Goal: Information Seeking & Learning: Learn about a topic

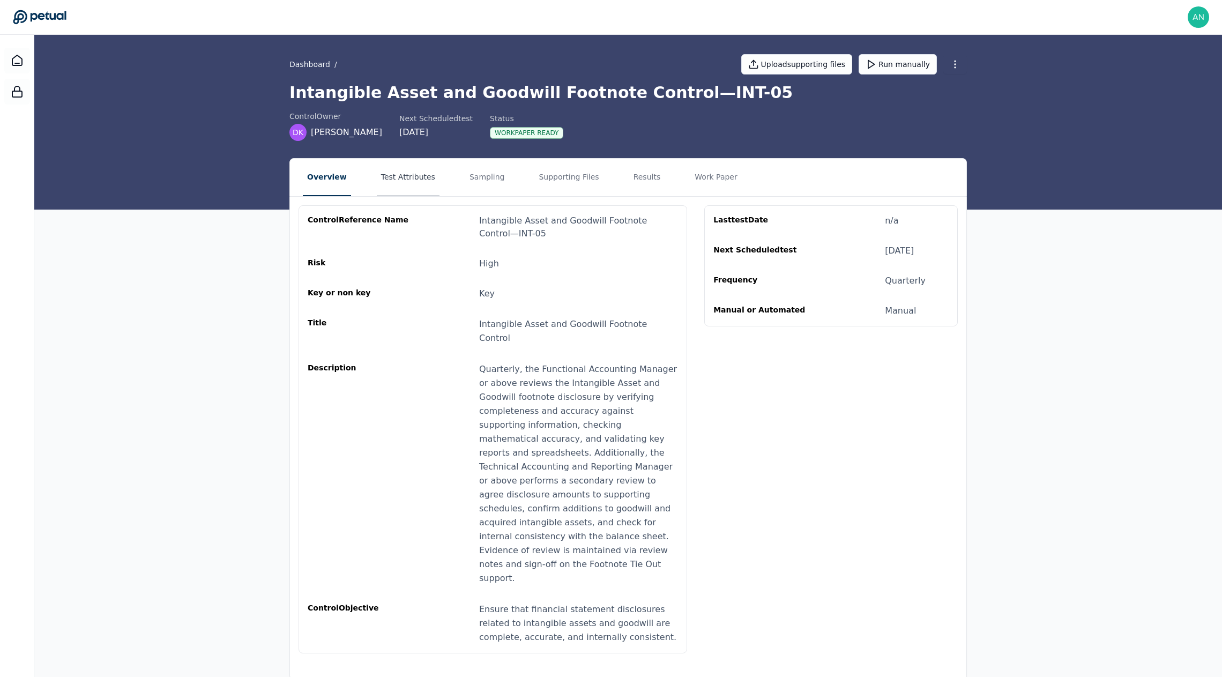
click at [416, 163] on button "Test Attributes" at bounding box center [408, 178] width 63 height 38
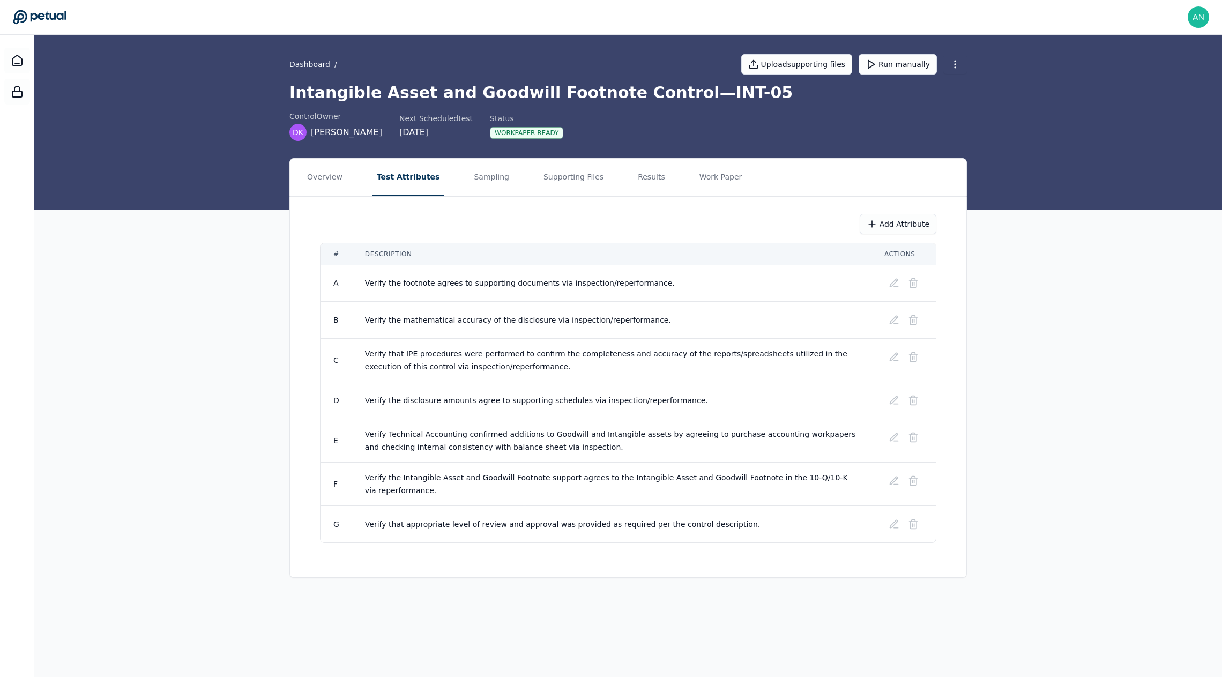
click at [200, 132] on div "Dashboard / Upload supporting files Run manually Intangible Asset and Goodwill …" at bounding box center [628, 122] width 1188 height 175
click at [304, 62] on link "Dashboard" at bounding box center [309, 64] width 41 height 11
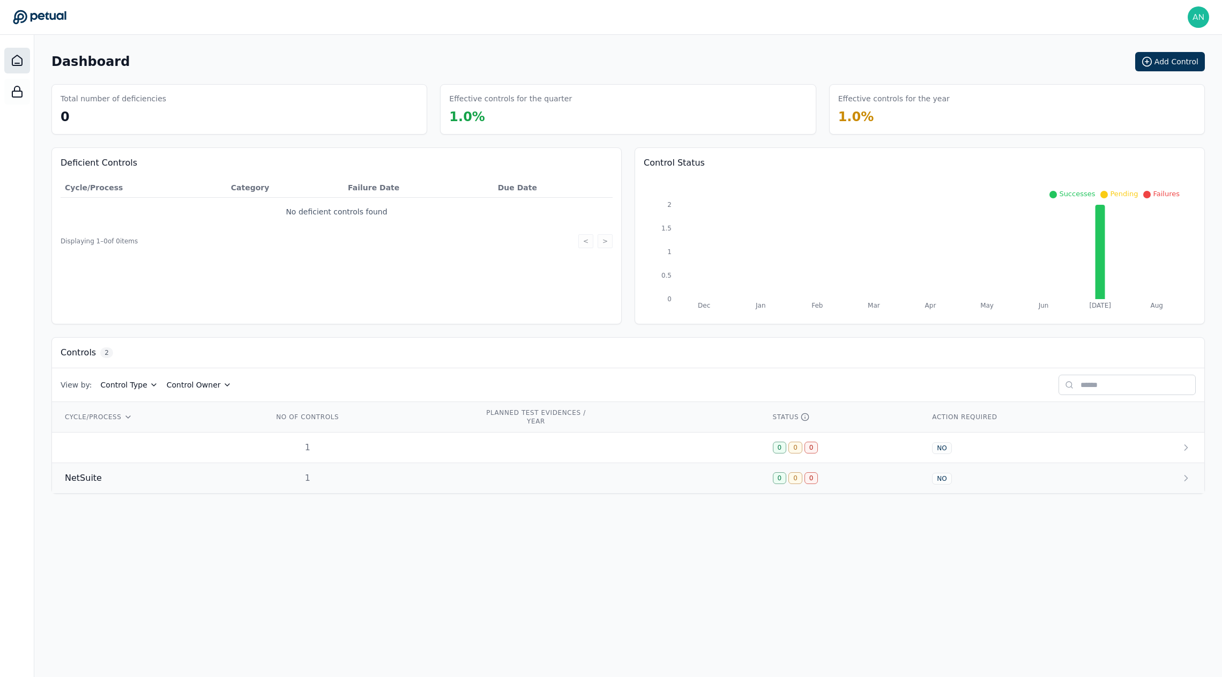
click at [292, 486] on td "1" at bounding box center [365, 478] width 211 height 31
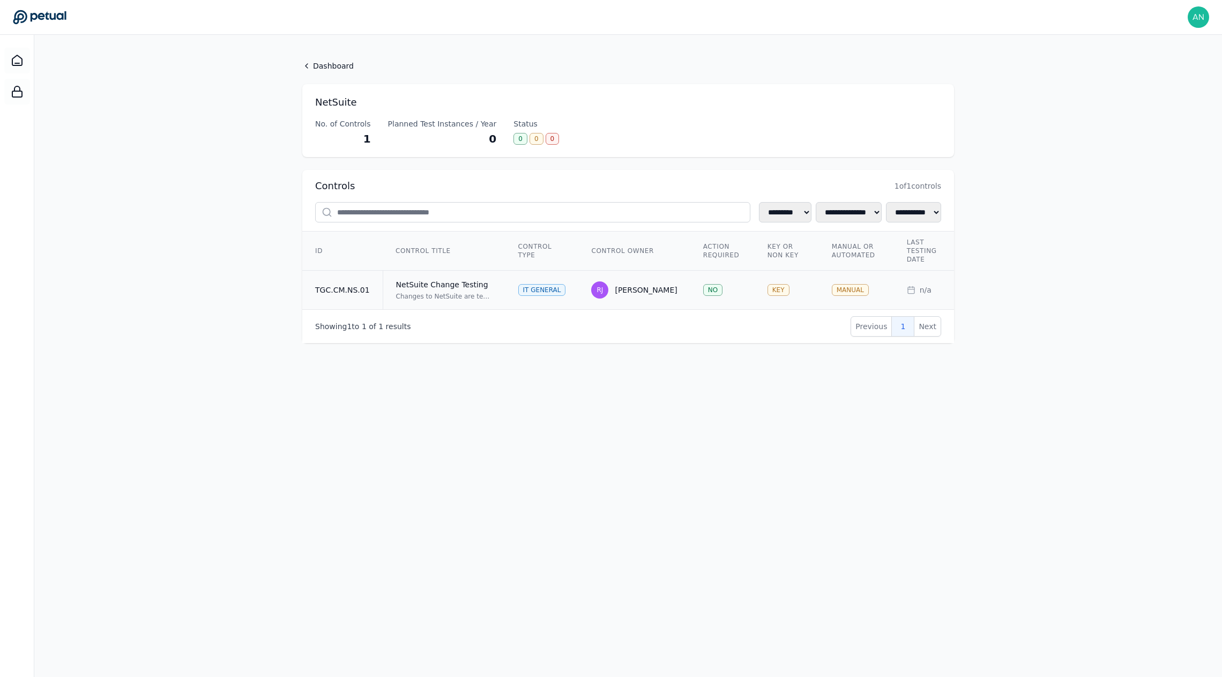
click at [400, 305] on td "NetSuite Change Testing Changes to NetSuite are tested and approved in a non-pr…" at bounding box center [444, 290] width 123 height 39
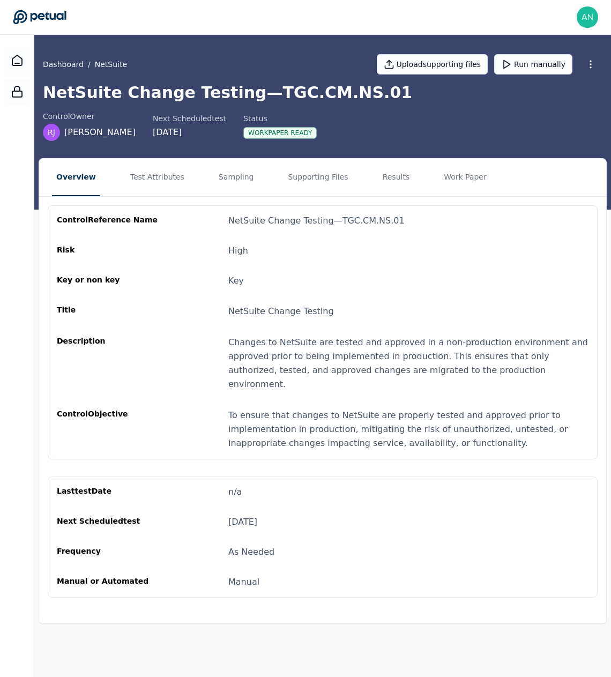
click at [450, 249] on div "Risk High" at bounding box center [323, 250] width 532 height 13
click at [155, 183] on button "Test Attributes" at bounding box center [157, 178] width 63 height 38
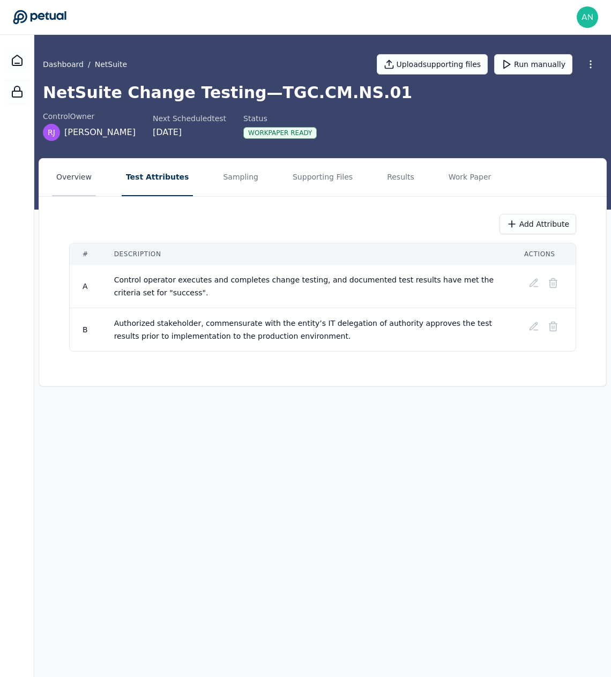
click at [61, 176] on button "Overview" at bounding box center [74, 178] width 44 height 38
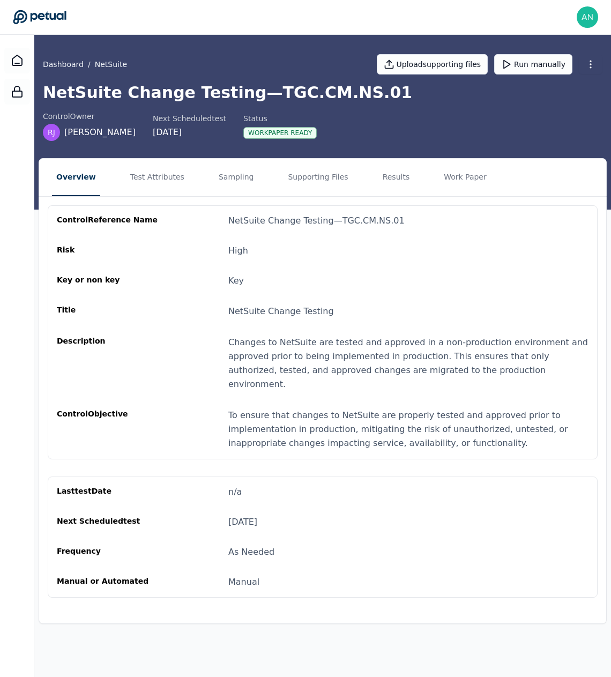
click at [276, 357] on div "Changes to NetSuite are tested and approved in a non-production environment and…" at bounding box center [408, 363] width 360 height 56
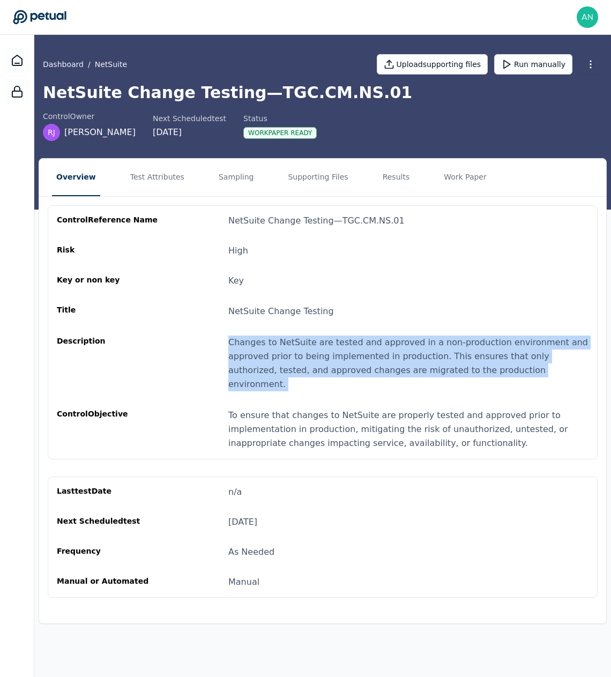
click at [276, 357] on div "Changes to NetSuite are tested and approved in a non-production environment and…" at bounding box center [408, 363] width 360 height 56
copy div "Changes to NetSuite are tested and approved in a non-production environment and…"
click at [292, 304] on div "NetSuite Change Testing" at bounding box center [408, 311] width 360 height 14
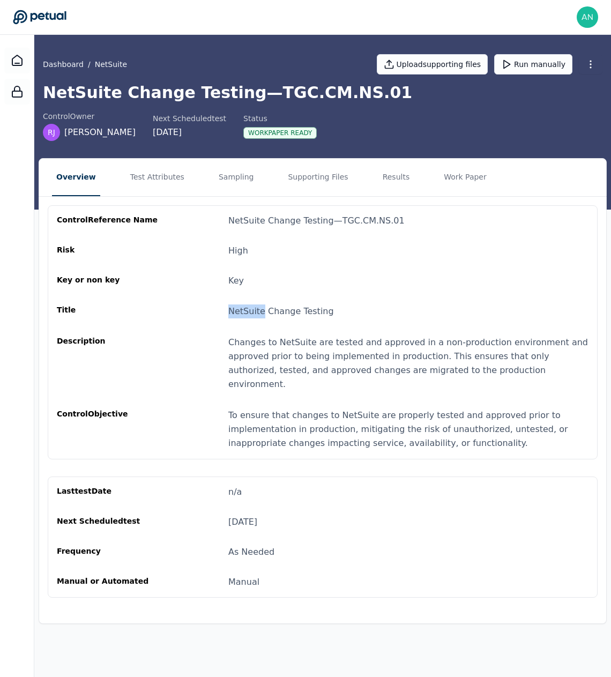
click at [292, 304] on div "NetSuite Change Testing" at bounding box center [408, 311] width 360 height 14
copy span "NetSuite Change Testing"
click at [137, 182] on button "Test Attributes" at bounding box center [157, 178] width 63 height 38
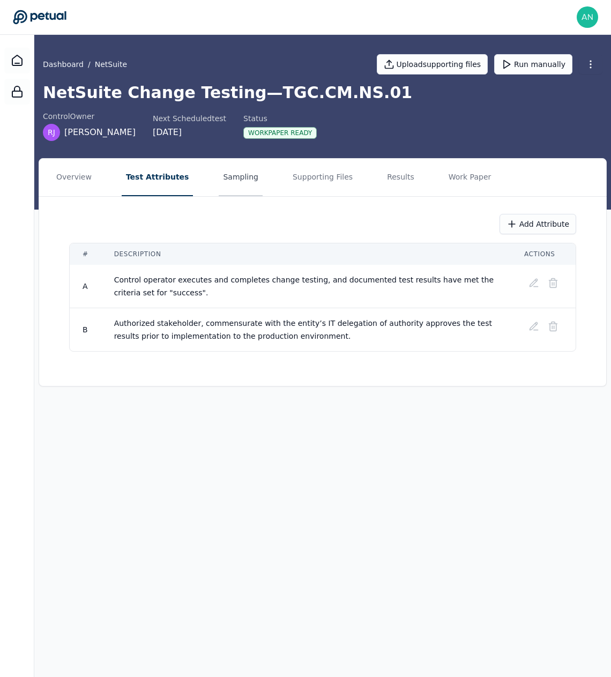
click at [219, 182] on button "Sampling" at bounding box center [241, 178] width 44 height 38
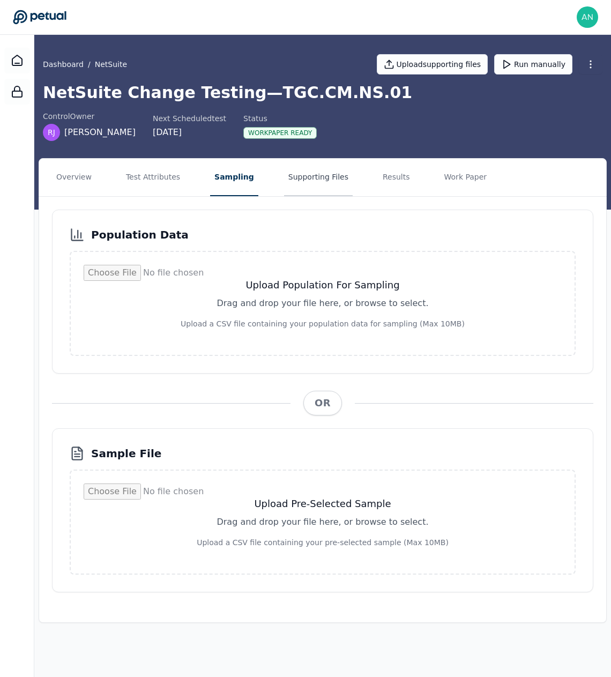
click at [326, 183] on button "Supporting Files" at bounding box center [318, 178] width 69 height 38
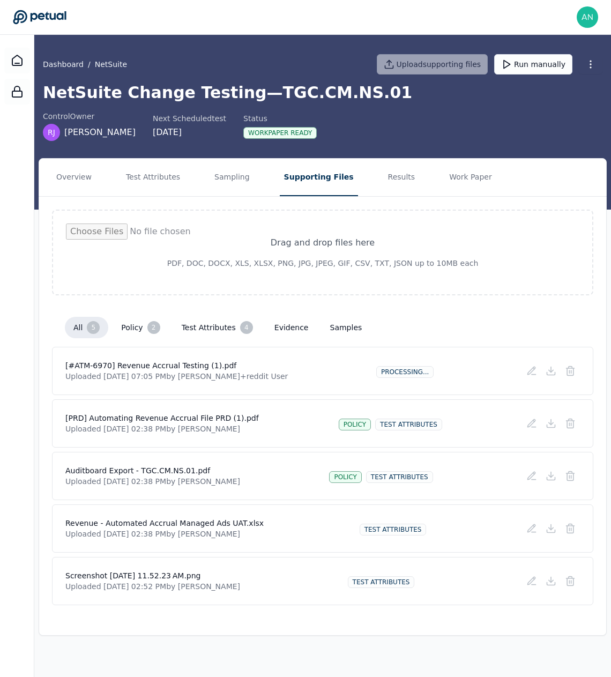
click at [322, 376] on div "[#ATM-6970] Revenue Accrual Testing (1).pdf Uploaded [DATE] 07:05 PM by [PERSON…" at bounding box center [322, 370] width 514 height 21
click at [20, 69] on div at bounding box center [17, 61] width 26 height 26
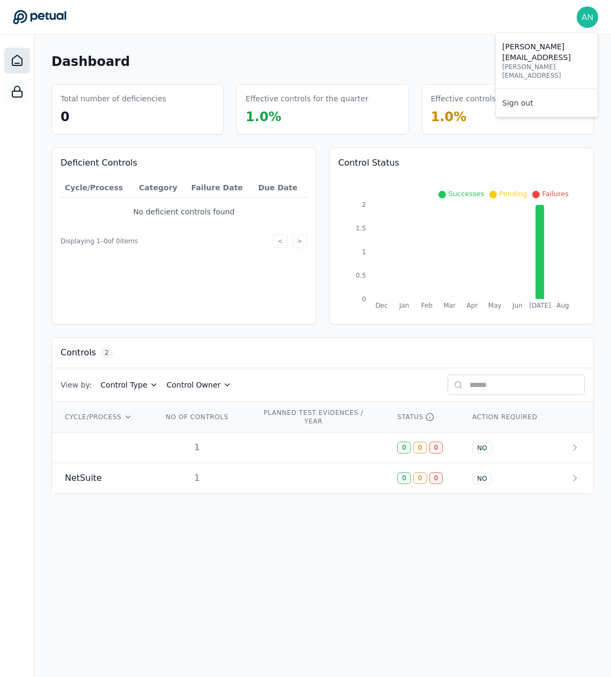
click at [588, 14] on img at bounding box center [587, 16] width 21 height 21
click at [561, 93] on link "Sign out" at bounding box center [547, 102] width 102 height 19
